Goal: Task Accomplishment & Management: Manage account settings

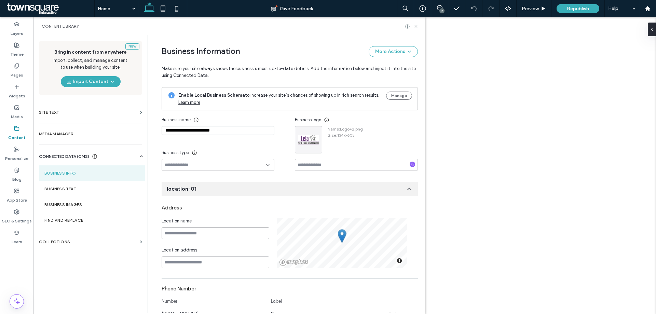
click at [190, 235] on input at bounding box center [216, 233] width 108 height 12
paste input "**********"
type input "**********"
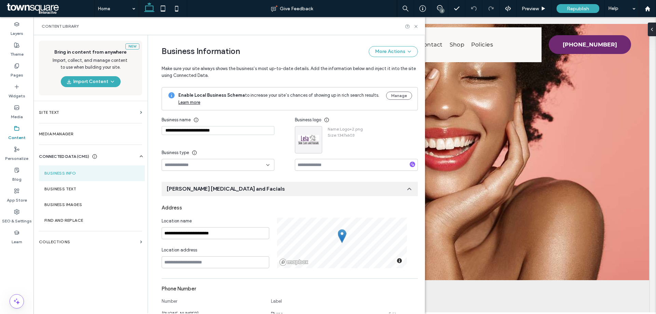
click at [197, 168] on div at bounding box center [218, 165] width 113 height 12
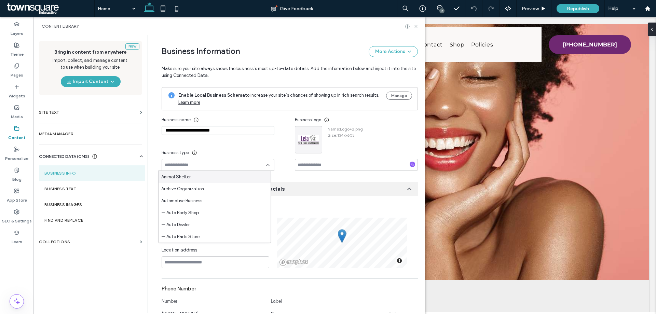
click at [210, 163] on input at bounding box center [215, 164] width 101 height 5
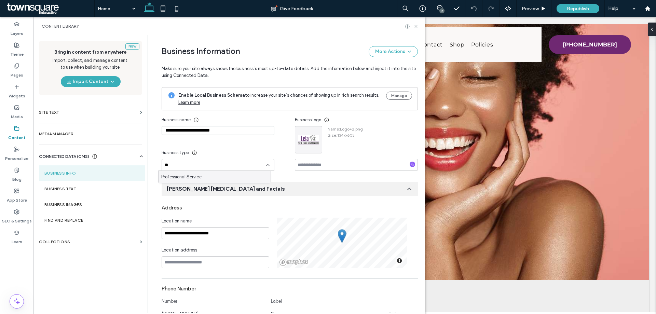
type input "*"
type input "***"
click at [227, 192] on div "— Beauty Salon" at bounding box center [215, 189] width 112 height 12
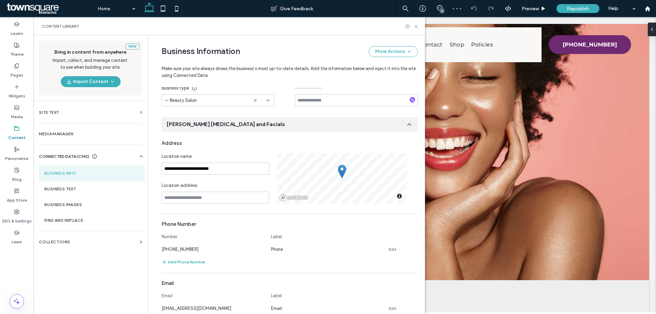
scroll to position [80, 0]
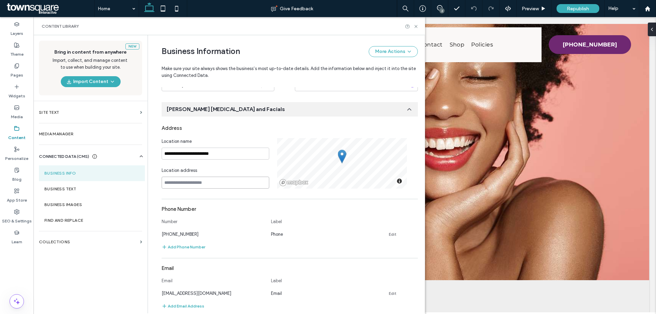
click at [196, 182] on input at bounding box center [216, 183] width 108 height 12
paste input "**********"
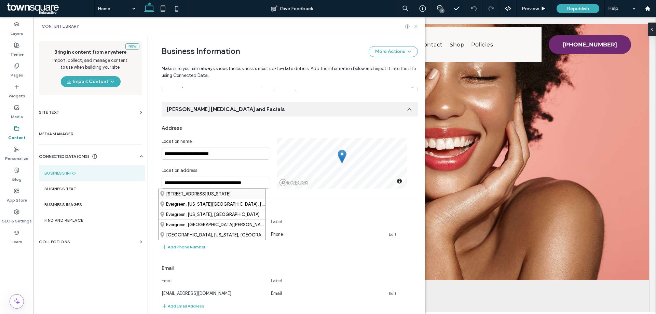
click at [197, 196] on div "[STREET_ADDRESS][US_STATE]" at bounding box center [212, 194] width 107 height 10
type input "**********"
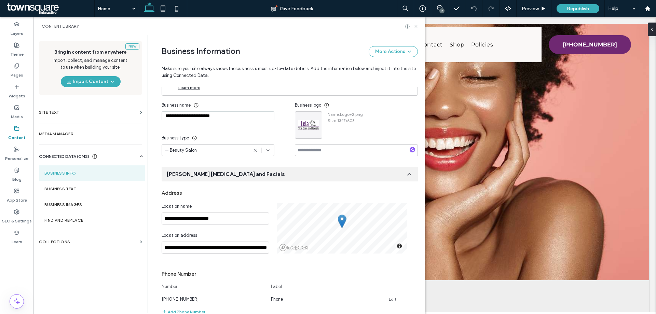
scroll to position [0, 0]
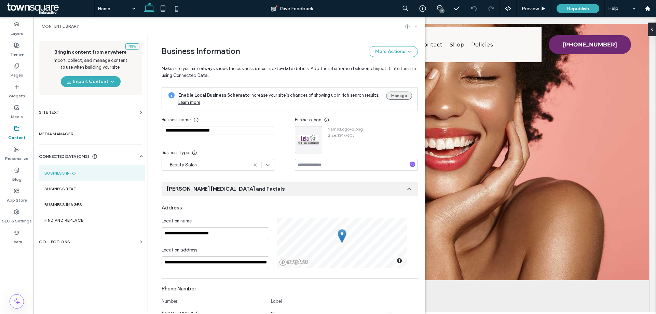
click at [396, 94] on button "Manage" at bounding box center [399, 96] width 26 height 8
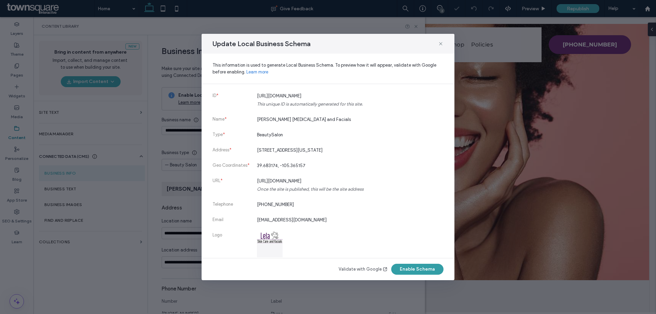
click at [421, 272] on button "Enable Schema" at bounding box center [417, 269] width 52 height 11
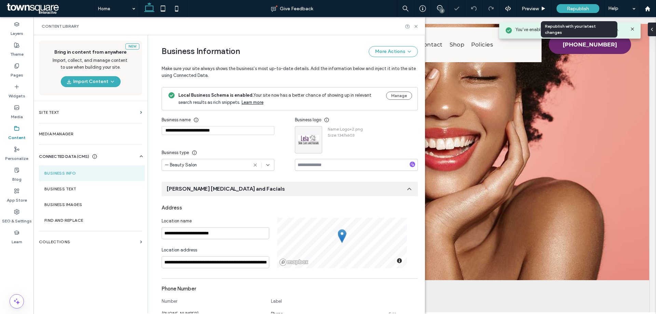
click at [571, 6] on span "Republish" at bounding box center [578, 9] width 22 height 6
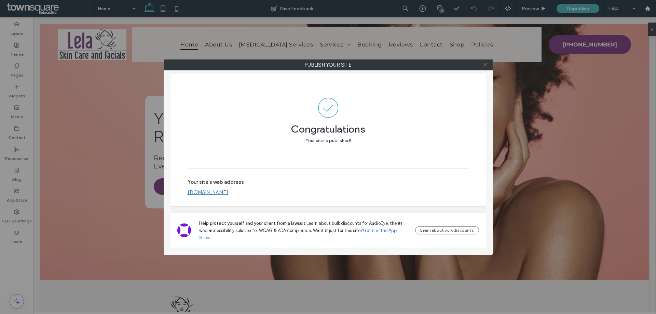
click at [486, 67] on icon at bounding box center [485, 64] width 5 height 5
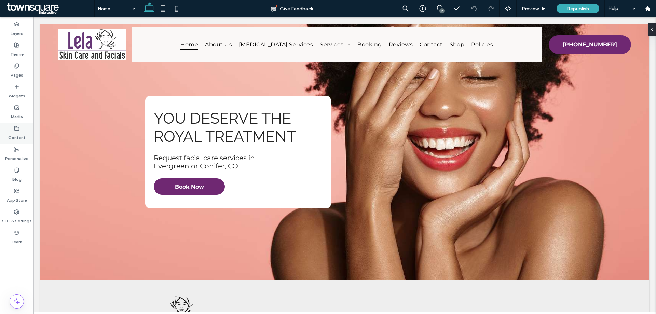
click at [17, 130] on use at bounding box center [17, 128] width 4 height 4
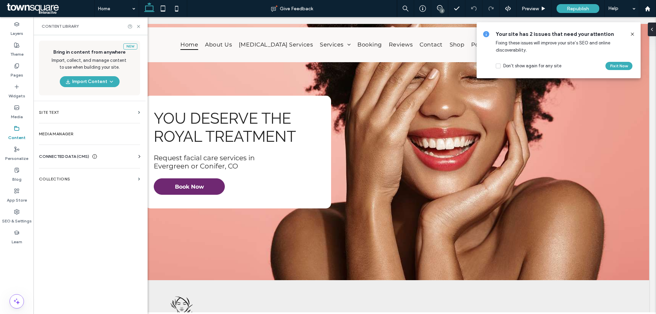
click at [130, 157] on div "CONNECTED DATA (CMS)" at bounding box center [91, 156] width 104 height 7
click at [74, 176] on section "Business Info" at bounding box center [91, 173] width 104 height 16
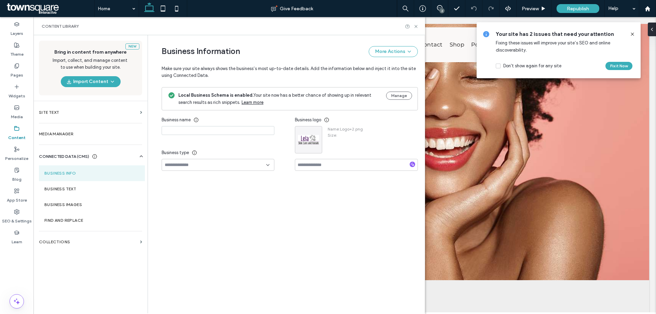
type input "**********"
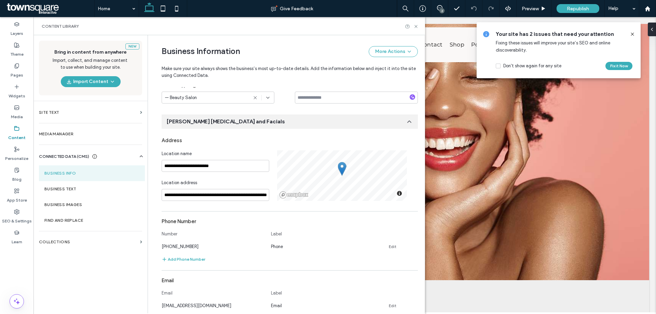
scroll to position [70, 0]
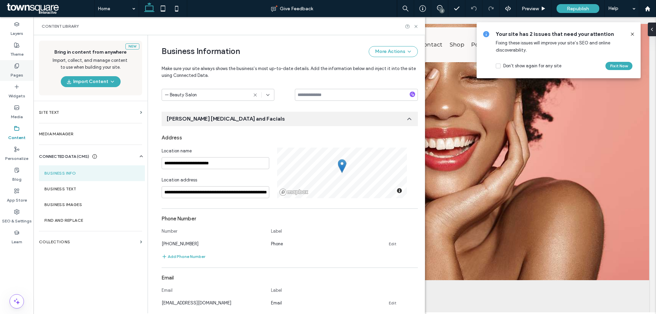
click at [21, 71] on label "Pages" at bounding box center [17, 74] width 13 height 10
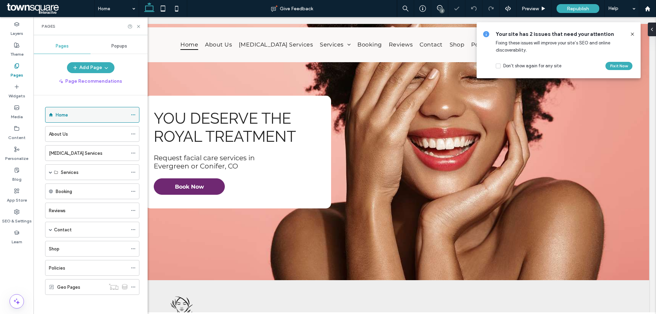
click at [133, 118] on span at bounding box center [133, 115] width 5 height 10
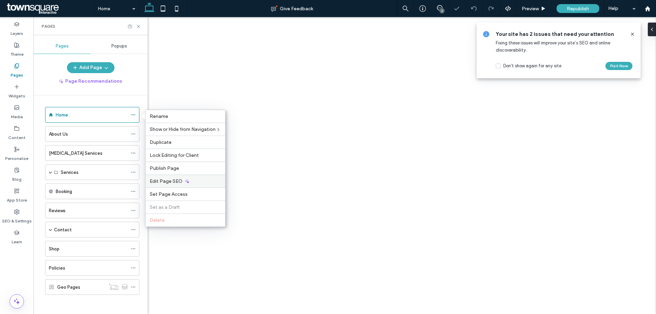
click at [183, 182] on div "Edit Page SEO" at bounding box center [186, 181] width 80 height 13
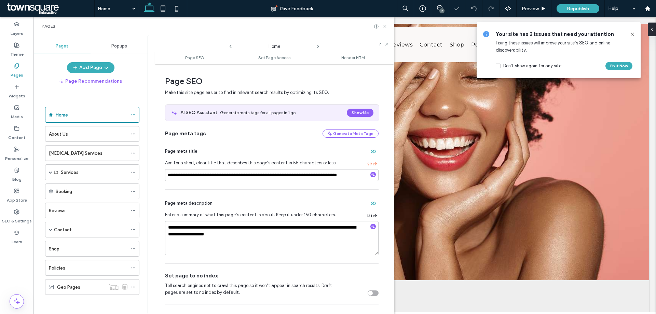
scroll to position [0, 0]
click at [357, 115] on button "Show Me" at bounding box center [360, 113] width 27 height 8
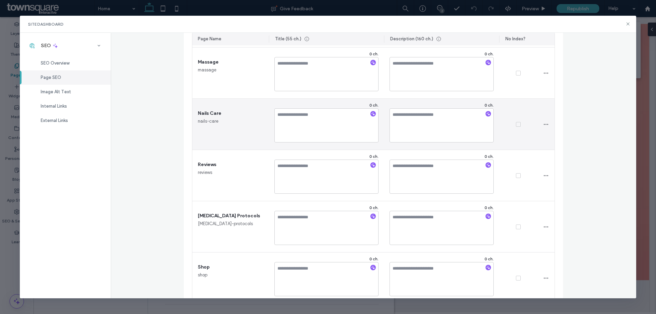
scroll to position [268, 0]
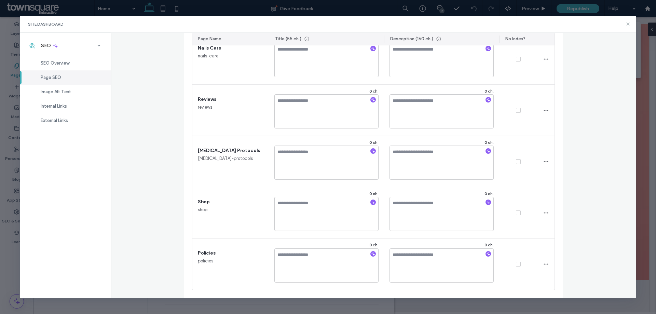
click at [629, 26] on icon at bounding box center [627, 23] width 5 height 5
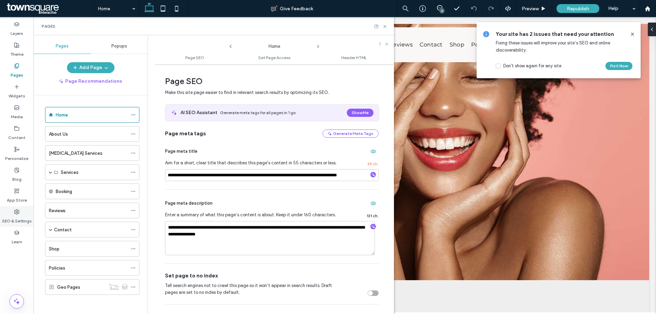
click at [19, 214] on icon at bounding box center [16, 211] width 5 height 5
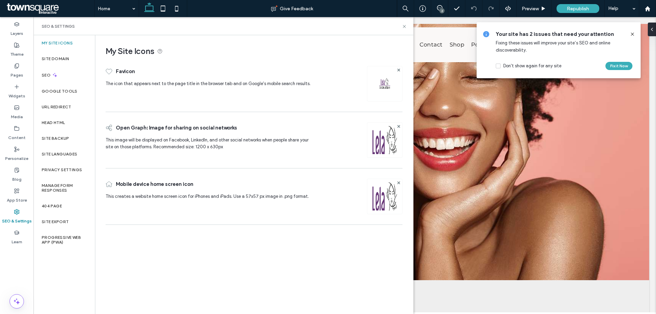
drag, startPoint x: 20, startPoint y: 201, endPoint x: 189, endPoint y: 147, distance: 176.9
click at [20, 200] on label "App Store" at bounding box center [17, 199] width 20 height 10
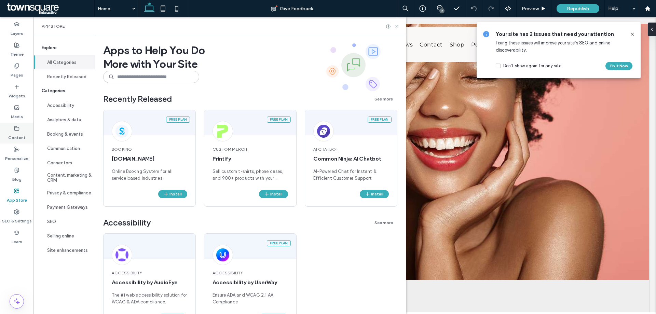
click at [16, 128] on icon at bounding box center [16, 128] width 5 height 5
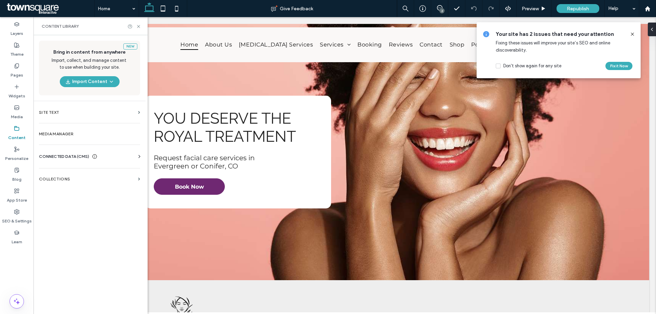
click at [96, 155] on icon at bounding box center [94, 156] width 5 height 5
click at [59, 174] on label "Business Info" at bounding box center [90, 173] width 93 height 5
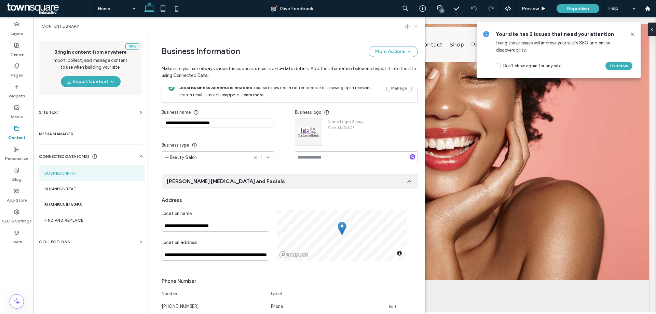
scroll to position [0, 0]
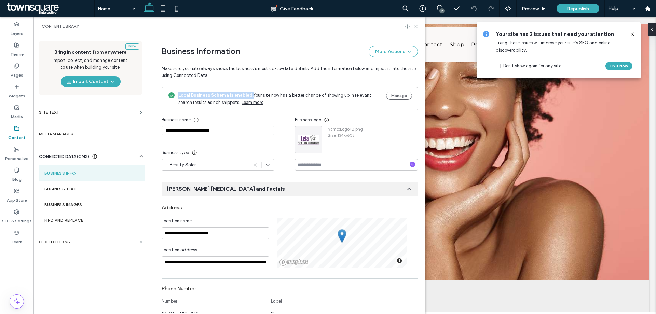
drag, startPoint x: 174, startPoint y: 96, endPoint x: 247, endPoint y: 94, distance: 73.5
click at [247, 94] on div "Local Business Schema is enabled. Your site now has a better chance of showing …" at bounding box center [290, 98] width 256 height 23
click at [409, 95] on div "Local Business Schema is enabled. Your site now has a better chance of showing …" at bounding box center [290, 98] width 256 height 23
click at [396, 98] on button "Manage" at bounding box center [399, 96] width 26 height 8
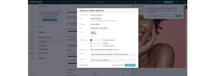
scroll to position [143, 0]
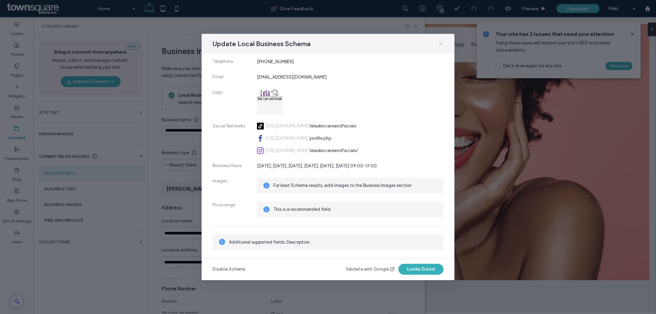
click at [441, 42] on icon at bounding box center [440, 43] width 5 height 5
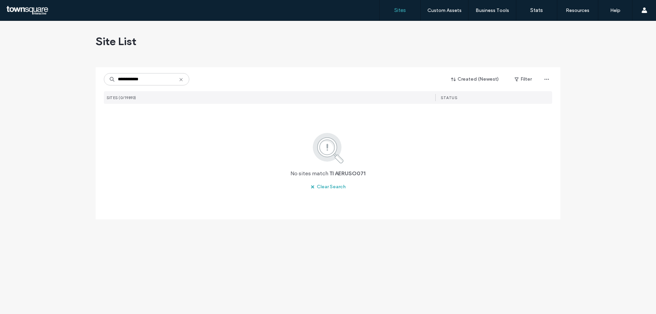
type input "**********"
